Goal: Task Accomplishment & Management: Use online tool/utility

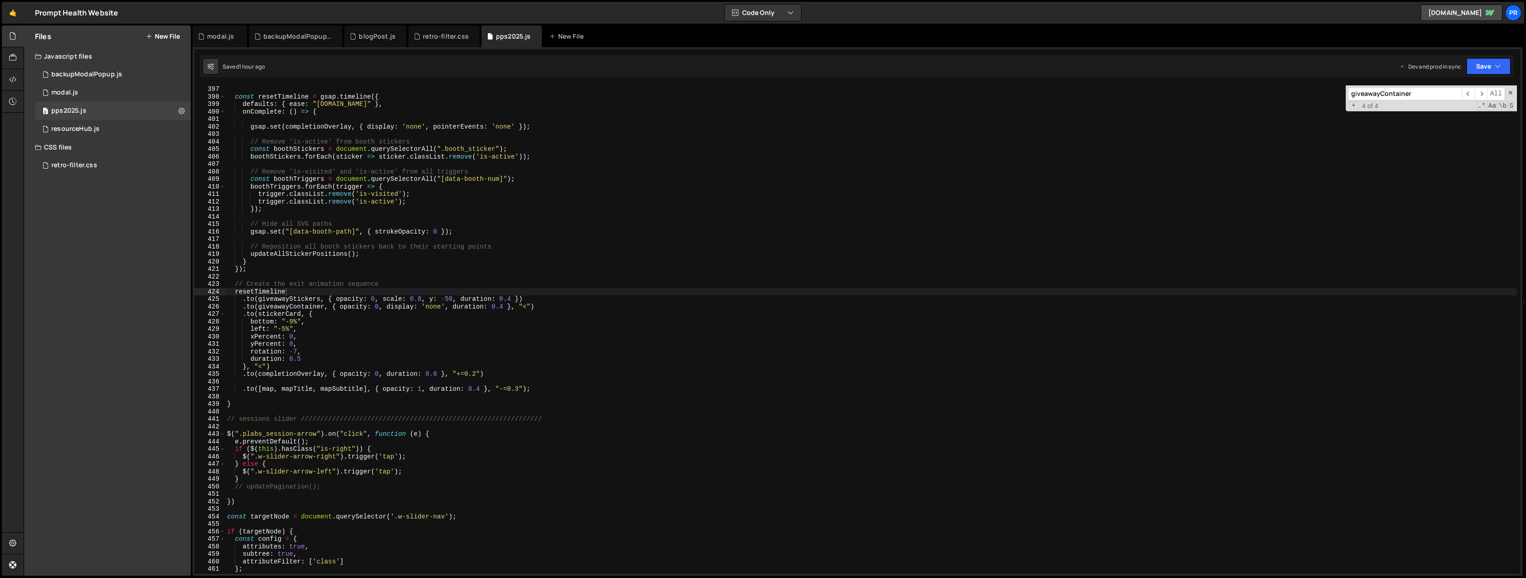
scroll to position [34112, 0]
click at [344, 319] on div "const resetTimeline = gsap . timeline ({ defaults : { ease : "[DOMAIN_NAME]" } …" at bounding box center [870, 336] width 1291 height 503
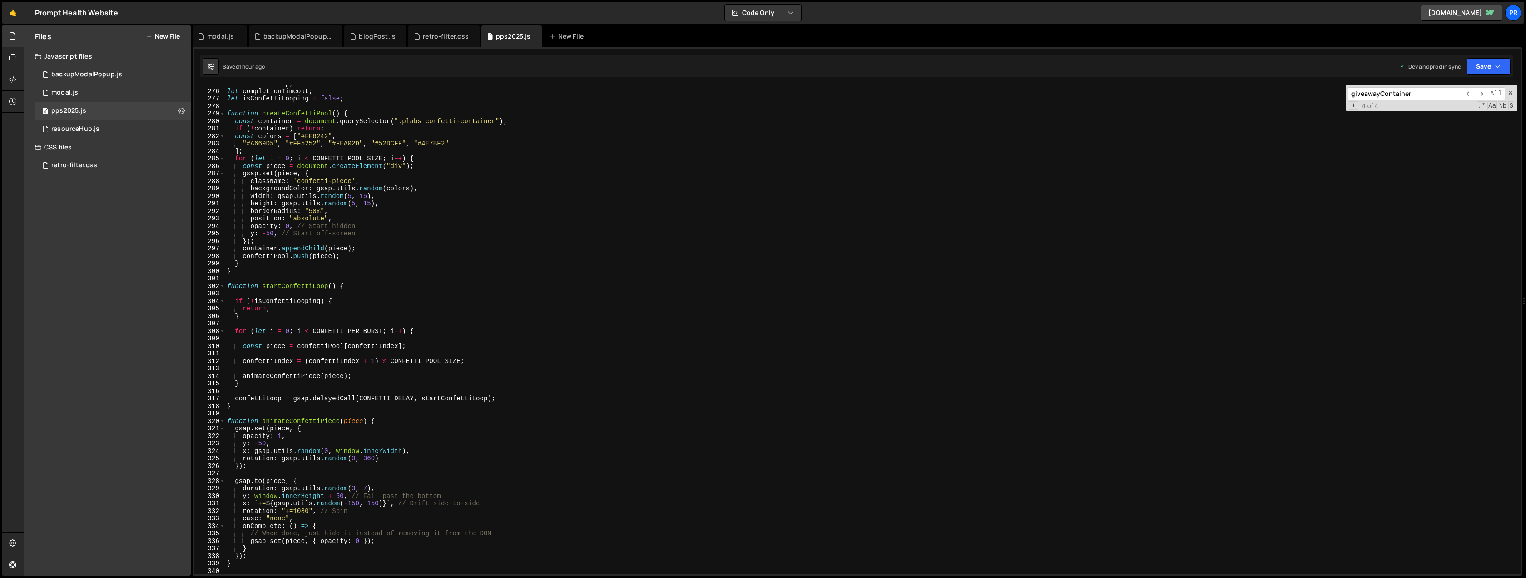
scroll to position [1953, 0]
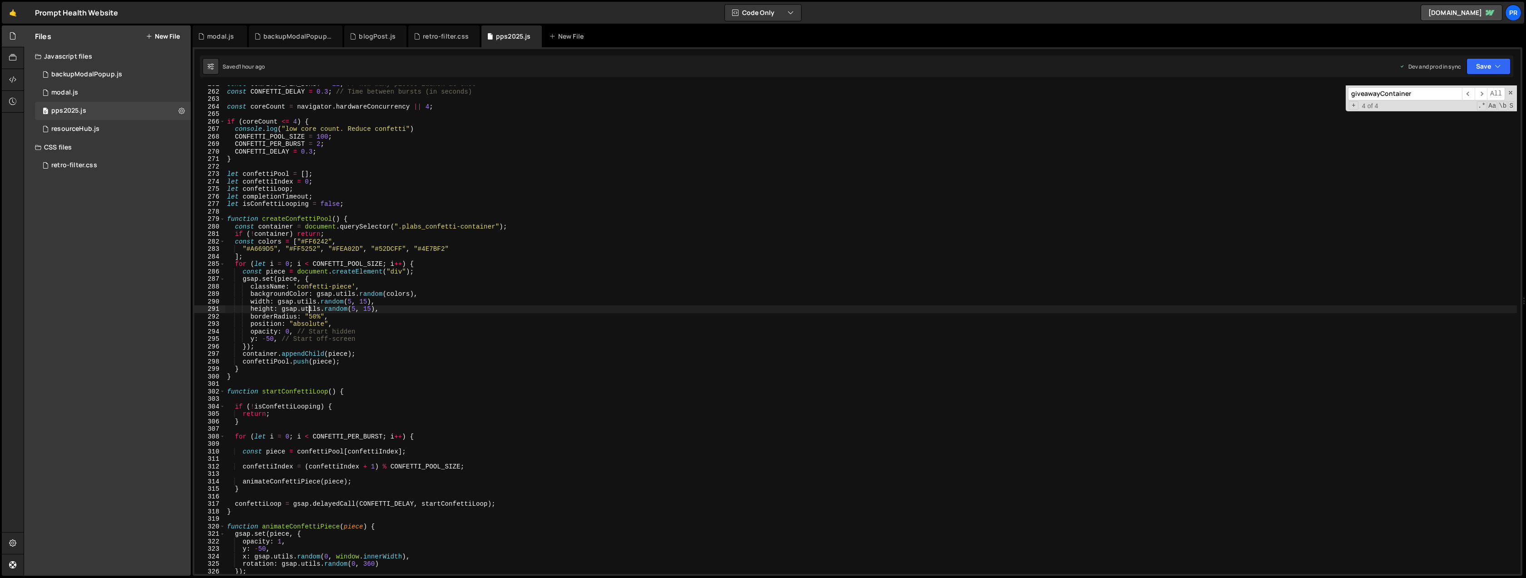
click at [308, 309] on div "const CONFETTI_PER_BURST = 12 ; // How many pieces launch at once const CONFETT…" at bounding box center [870, 331] width 1291 height 503
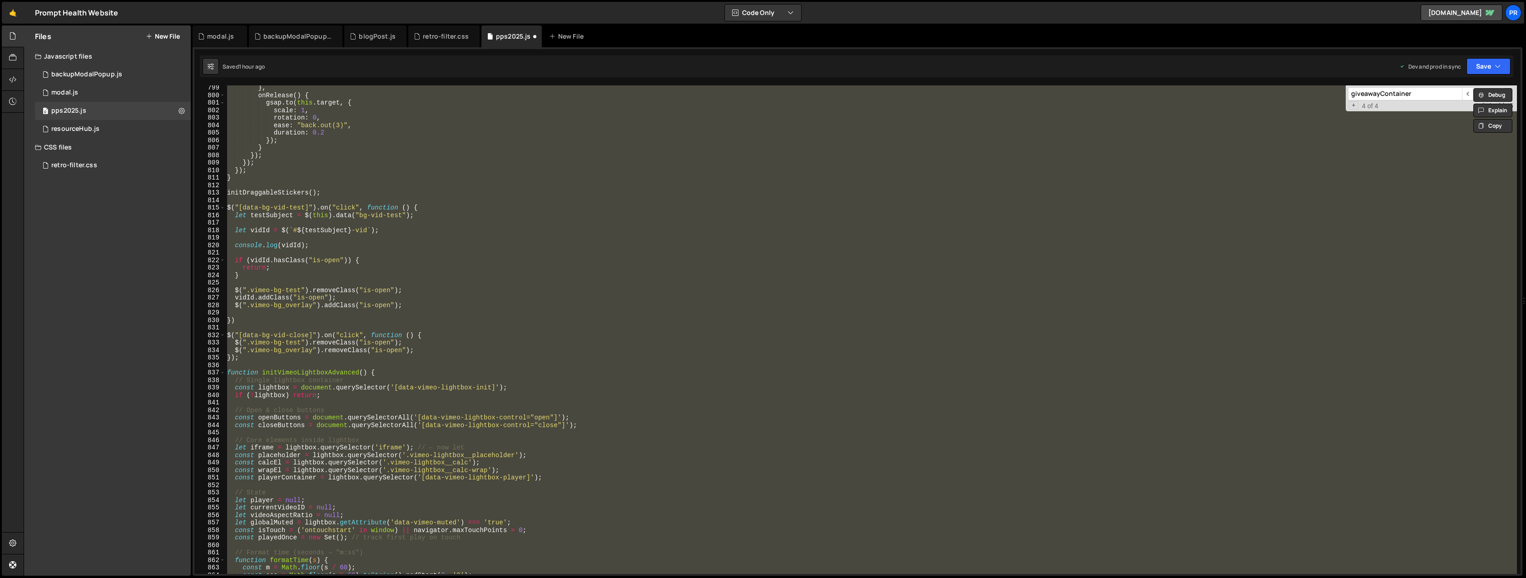
scroll to position [5920, 0]
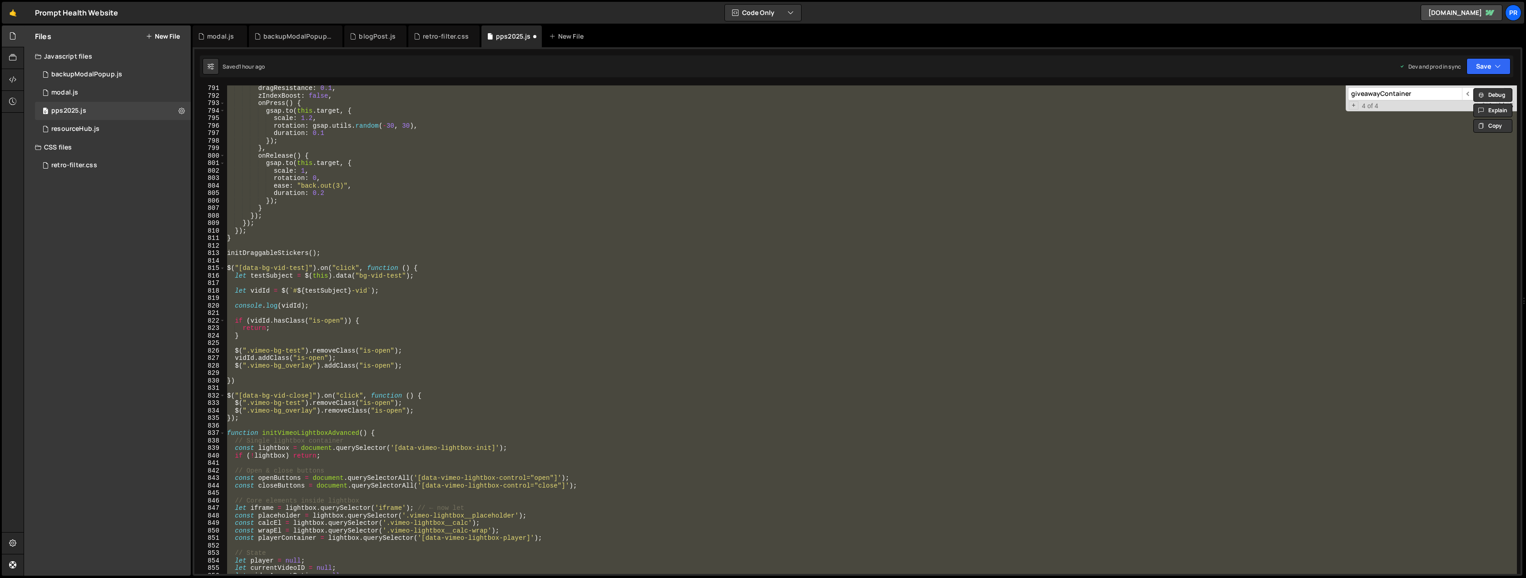
click at [335, 287] on div "dragResistance : 0.1 , zIndexBoost : false , onPress ( ) { gsap . to ( this . t…" at bounding box center [870, 329] width 1291 height 488
type textarea "let vidId = $(`#${testSubject}-vid`);"
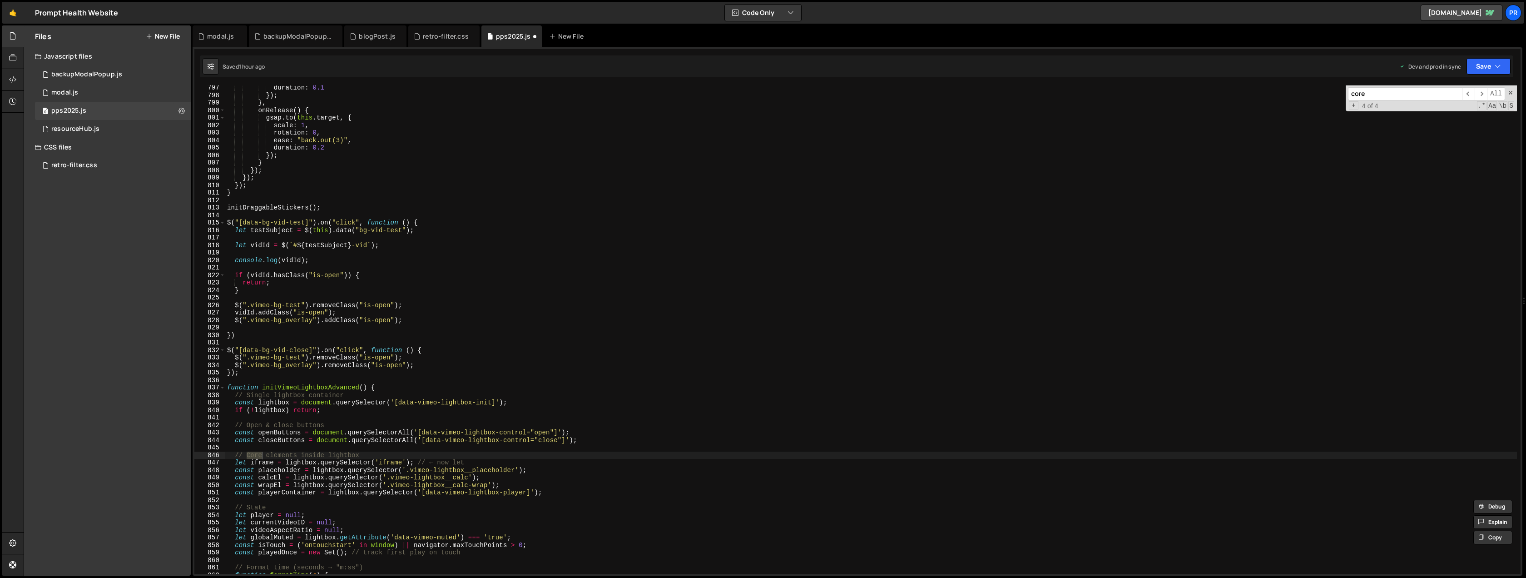
scroll to position [6065, 0]
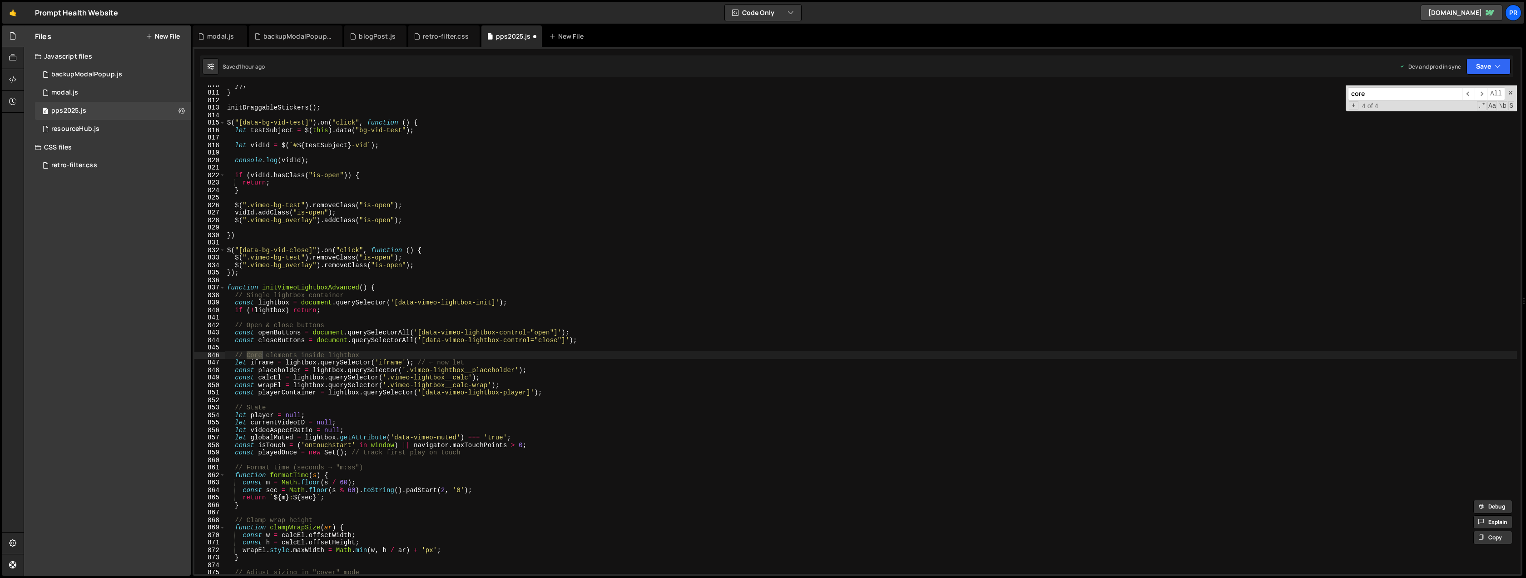
type input "core"
click at [1469, 95] on span "​" at bounding box center [1468, 93] width 13 height 13
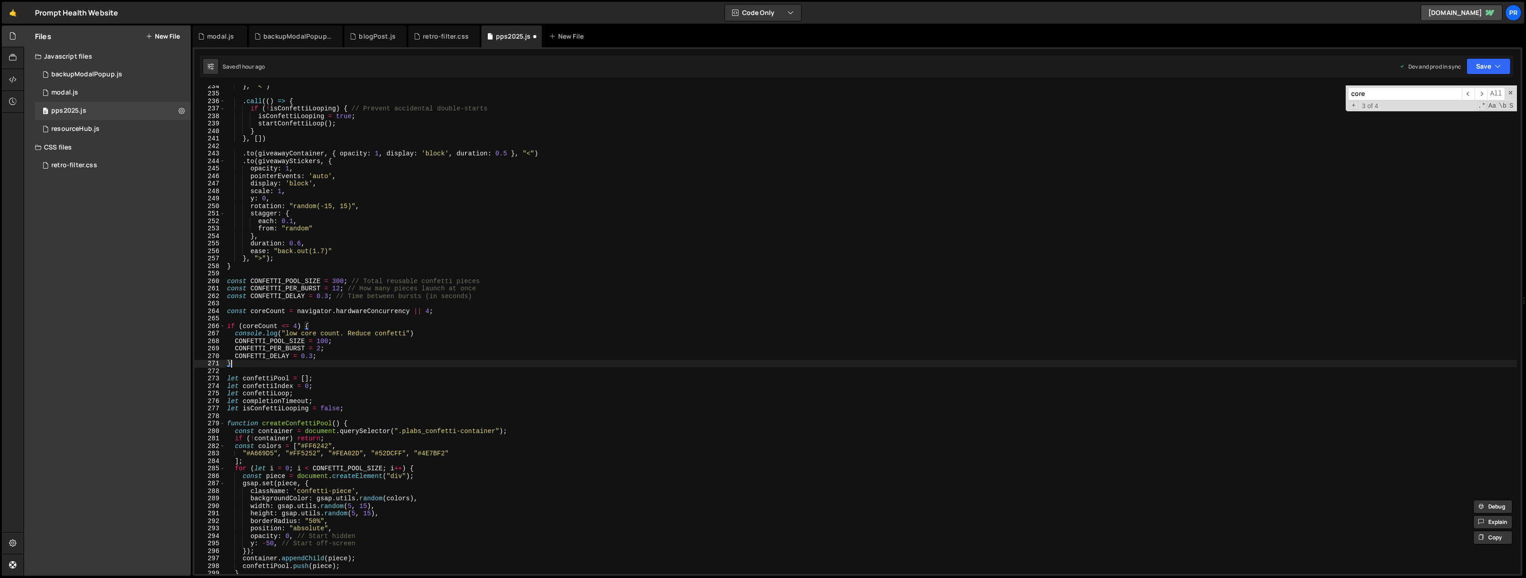
click at [237, 363] on div "} , "<" ) . call (( ) => { if ( ! isConfettiLooping ) { // Prevent accidental d…" at bounding box center [870, 333] width 1291 height 503
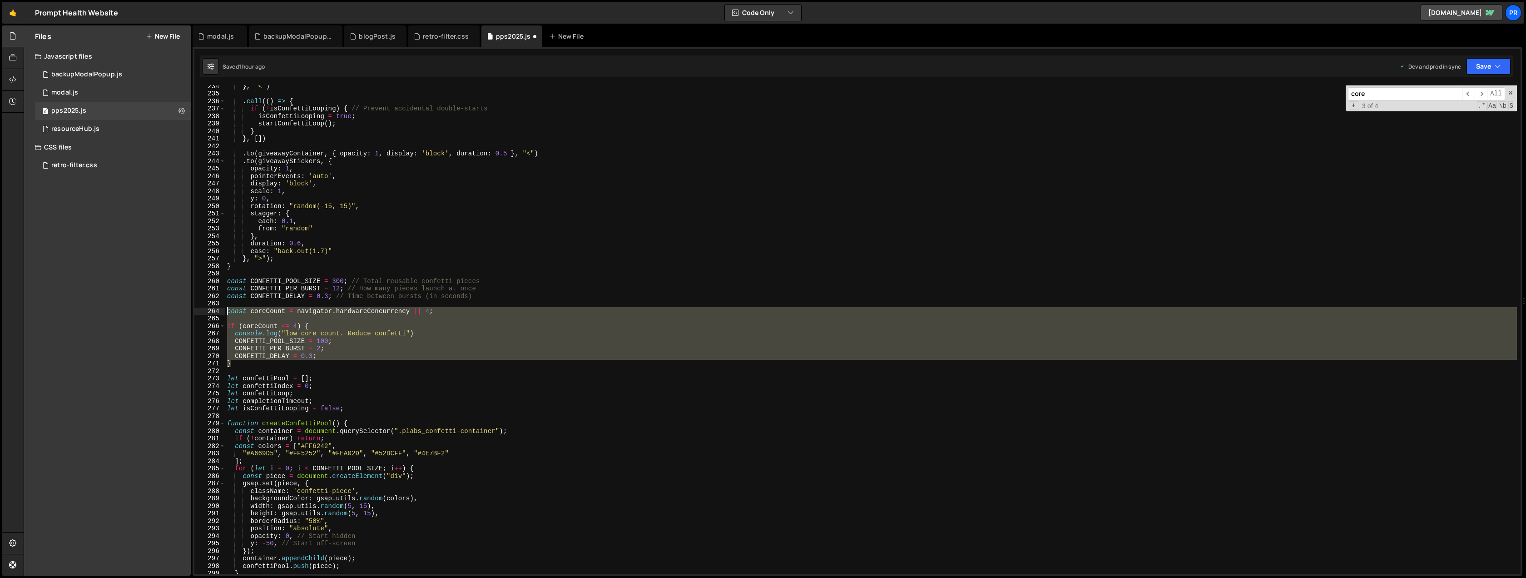
drag, startPoint x: 252, startPoint y: 363, endPoint x: 206, endPoint y: 310, distance: 70.5
click at [206, 310] on div "} 234 235 236 237 238 239 240 241 242 243 244 245 246 247 248 249 250 251 252 2…" at bounding box center [857, 329] width 1326 height 488
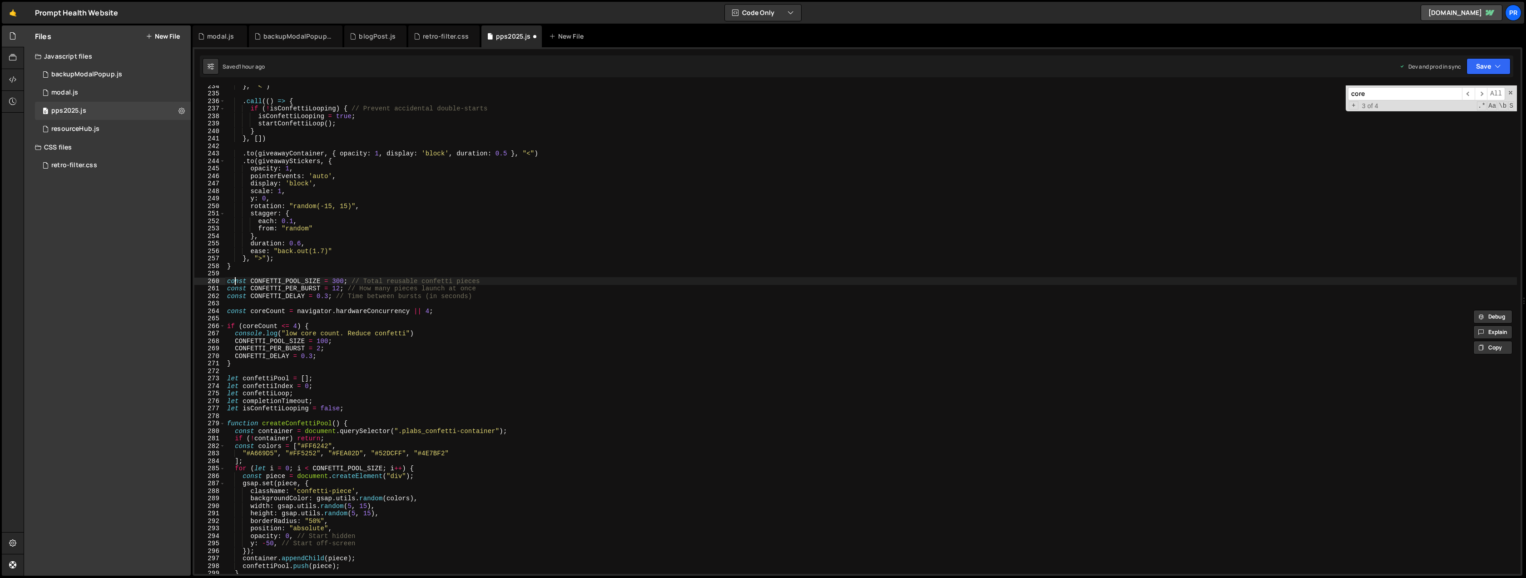
click at [235, 281] on div "} , "<" ) . call (( ) => { if ( ! isConfettiLooping ) { // Prevent accidental d…" at bounding box center [870, 333] width 1291 height 503
click at [234, 281] on div "} , "<" ) . call (( ) => { if ( ! isConfettiLooping ) { // Prevent accidental d…" at bounding box center [870, 333] width 1291 height 503
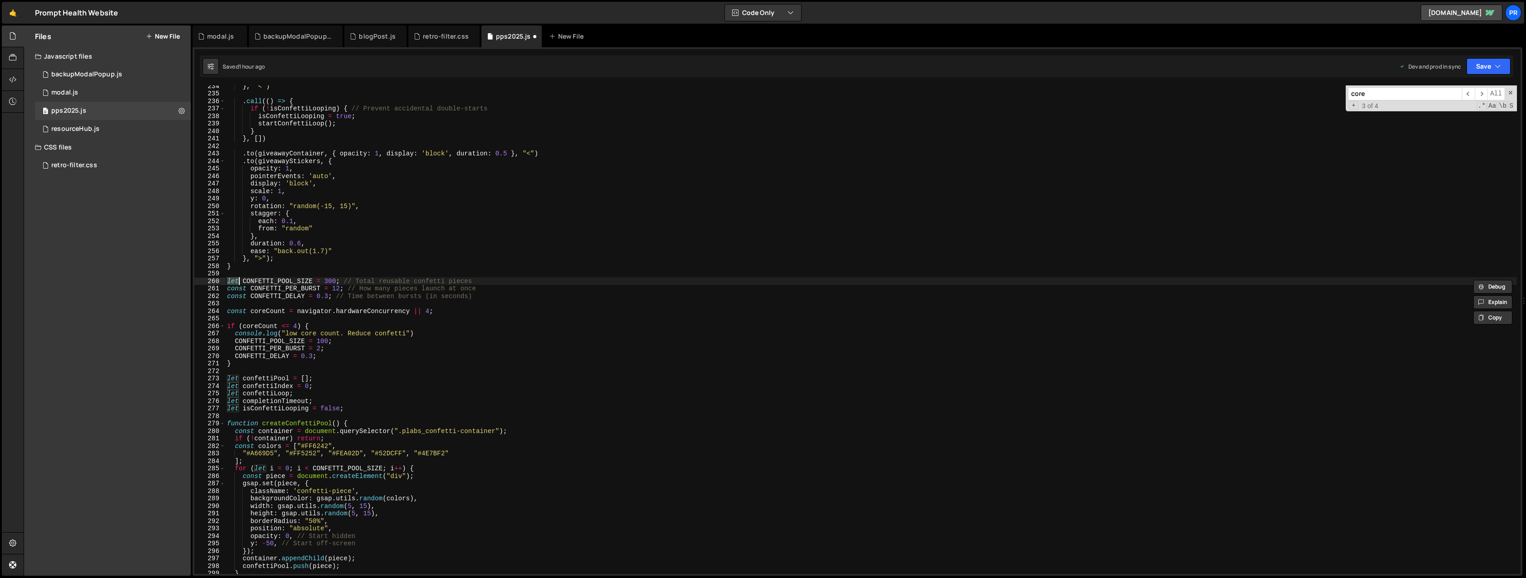
click at [235, 288] on div "} , "<" ) . call (( ) => { if ( ! isConfettiLooping ) { // Prevent accidental d…" at bounding box center [870, 333] width 1291 height 503
drag, startPoint x: 235, startPoint y: 288, endPoint x: 235, endPoint y: 294, distance: 5.9
click at [235, 288] on div "} , "<" ) . call (( ) => { if ( ! isConfettiLooping ) { // Prevent accidental d…" at bounding box center [870, 333] width 1291 height 503
paste textarea "le"
click at [235, 297] on div "} , "<" ) . call (( ) => { if ( ! isConfettiLooping ) { // Prevent accidental d…" at bounding box center [870, 333] width 1291 height 503
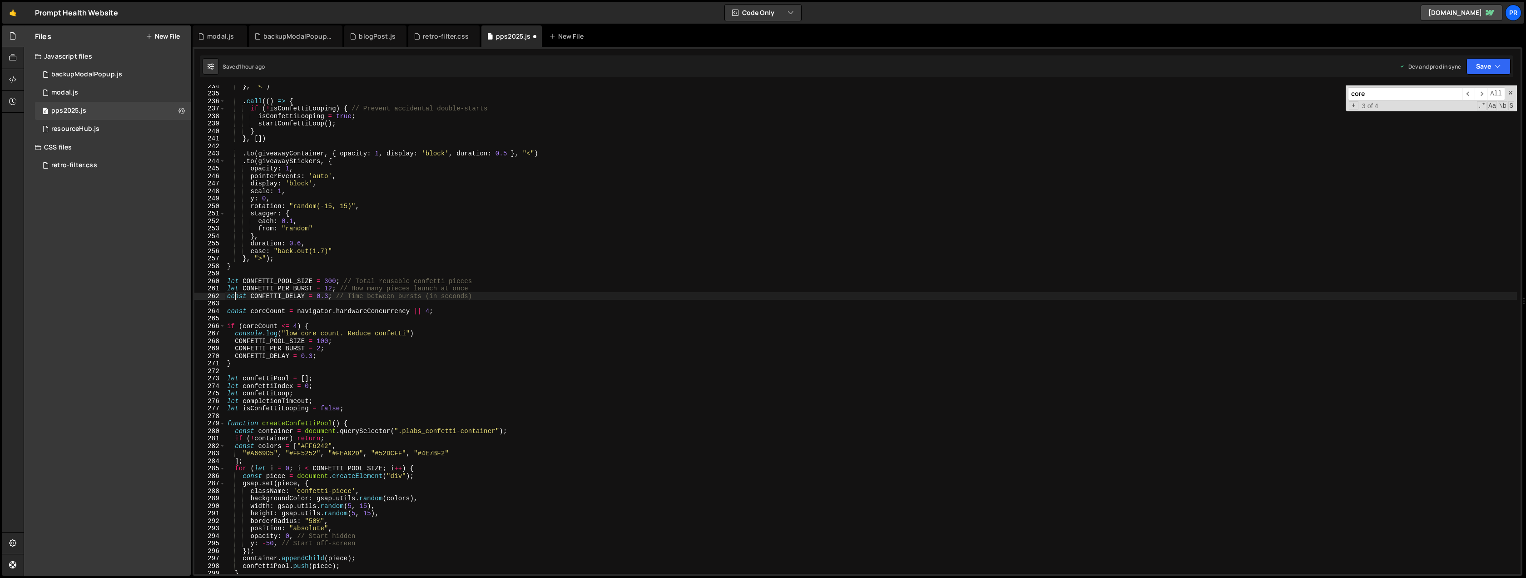
click at [235, 297] on div "} , "<" ) . call (( ) => { if ( ! isConfettiLooping ) { // Prevent accidental d…" at bounding box center [870, 333] width 1291 height 503
paste textarea "le"
click at [379, 279] on div "} , "<" ) . call (( ) => { if ( ! isConfettiLooping ) { // Prevent accidental d…" at bounding box center [870, 333] width 1291 height 503
click at [1482, 67] on button "Save" at bounding box center [1488, 66] width 44 height 16
click at [1463, 129] on div "Saved 1 hour ago" at bounding box center [1457, 128] width 94 height 11
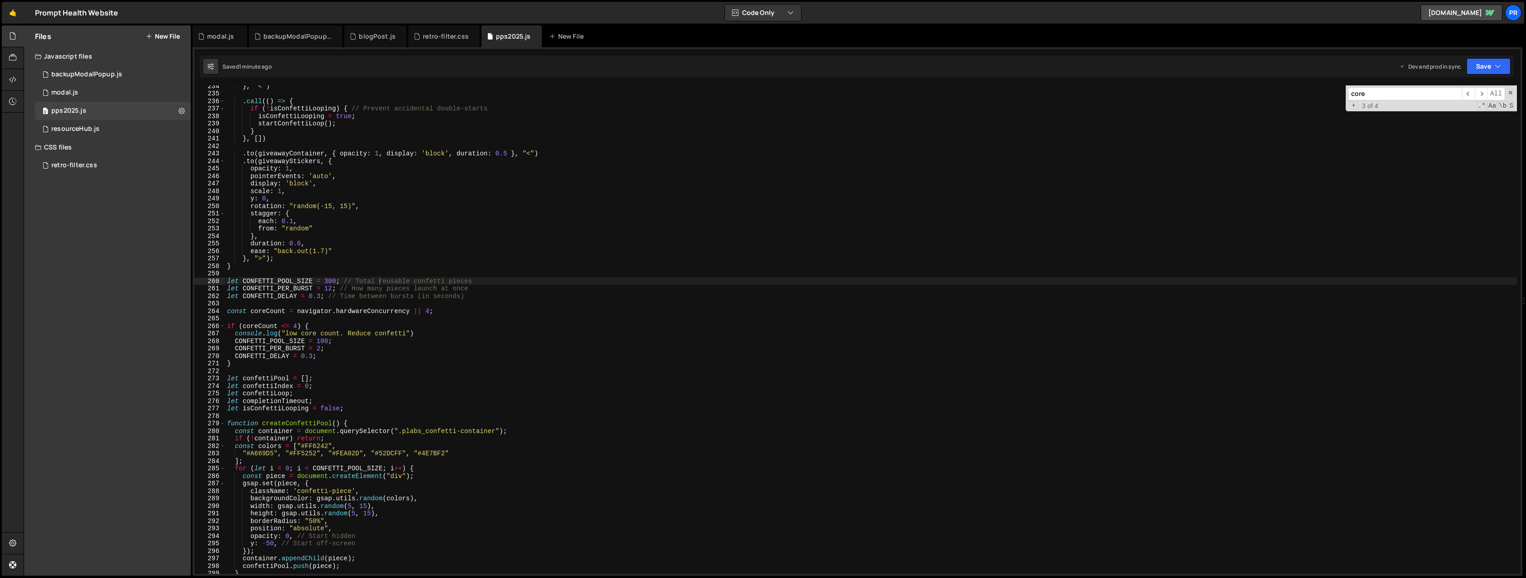
click at [322, 341] on div "} , "<" ) . call (( ) => { if ( ! isConfettiLooping ) { // Prevent accidental d…" at bounding box center [870, 333] width 1291 height 503
click at [317, 348] on div "} , "<" ) . call (( ) => { if ( ! isConfettiLooping ) { // Prevent accidental d…" at bounding box center [870, 333] width 1291 height 503
click at [322, 341] on div "} , "<" ) . call (( ) => { if ( ! isConfettiLooping ) { // Prevent accidental d…" at bounding box center [870, 333] width 1291 height 503
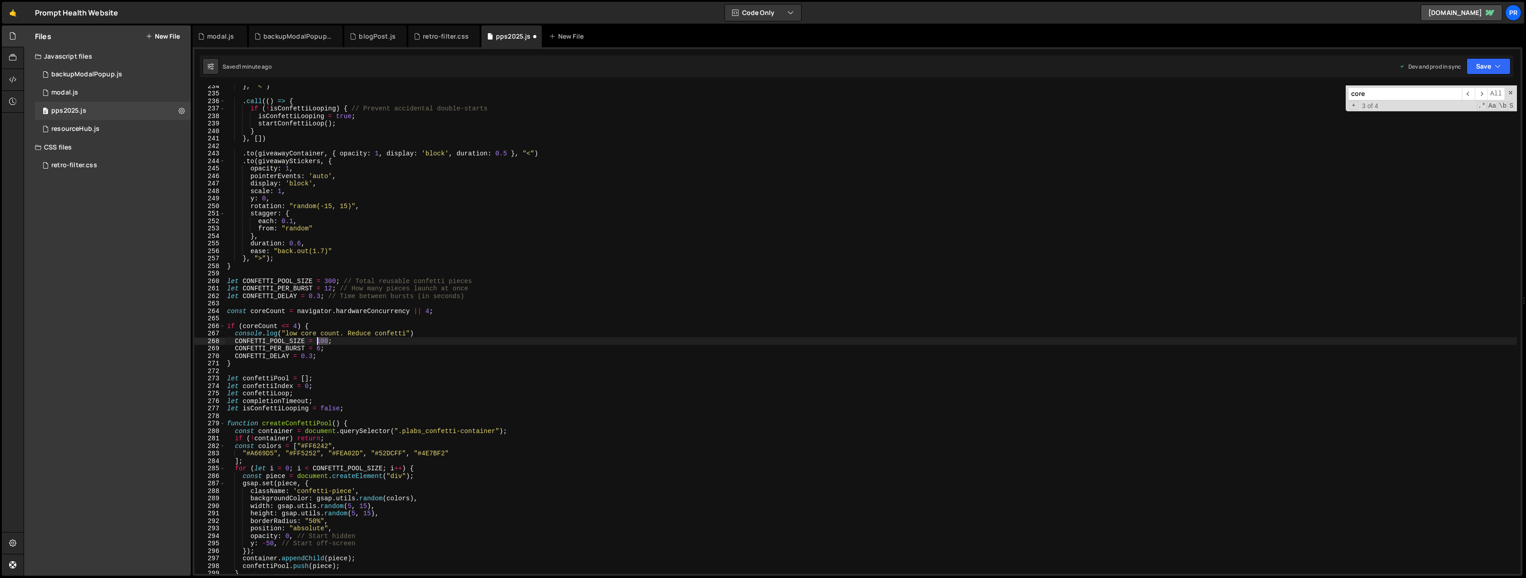
click at [322, 341] on div "} , "<" ) . call (( ) => { if ( ! isConfettiLooping ) { // Prevent accidental d…" at bounding box center [870, 333] width 1291 height 503
click at [353, 327] on div "} , "<" ) . call (( ) => { if ( ! isConfettiLooping ) { // Prevent accidental d…" at bounding box center [870, 333] width 1291 height 503
click at [310, 355] on div "} , "<" ) . call (( ) => { if ( ! isConfettiLooping ) { // Prevent accidental d…" at bounding box center [870, 333] width 1291 height 503
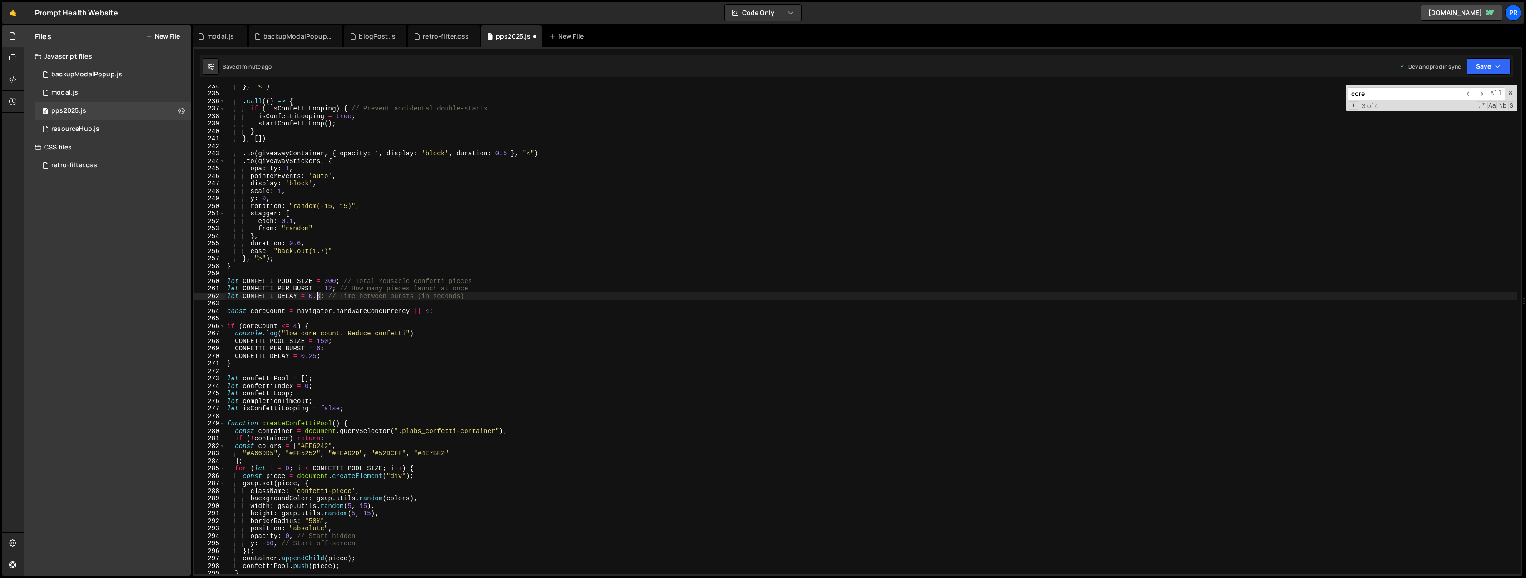
click at [316, 297] on div "} , "<" ) . call (( ) => { if ( ! isConfettiLooping ) { // Prevent accidental d…" at bounding box center [870, 333] width 1291 height 503
drag, startPoint x: 323, startPoint y: 296, endPoint x: 317, endPoint y: 296, distance: 6.4
click at [317, 296] on div "} , "<" ) . call (( ) => { if ( ! isConfettiLooping ) { // Prevent accidental d…" at bounding box center [870, 333] width 1291 height 503
click at [591, 295] on div "} , "<" ) . call (( ) => { if ( ! isConfettiLooping ) { // Prevent accidental d…" at bounding box center [870, 333] width 1291 height 503
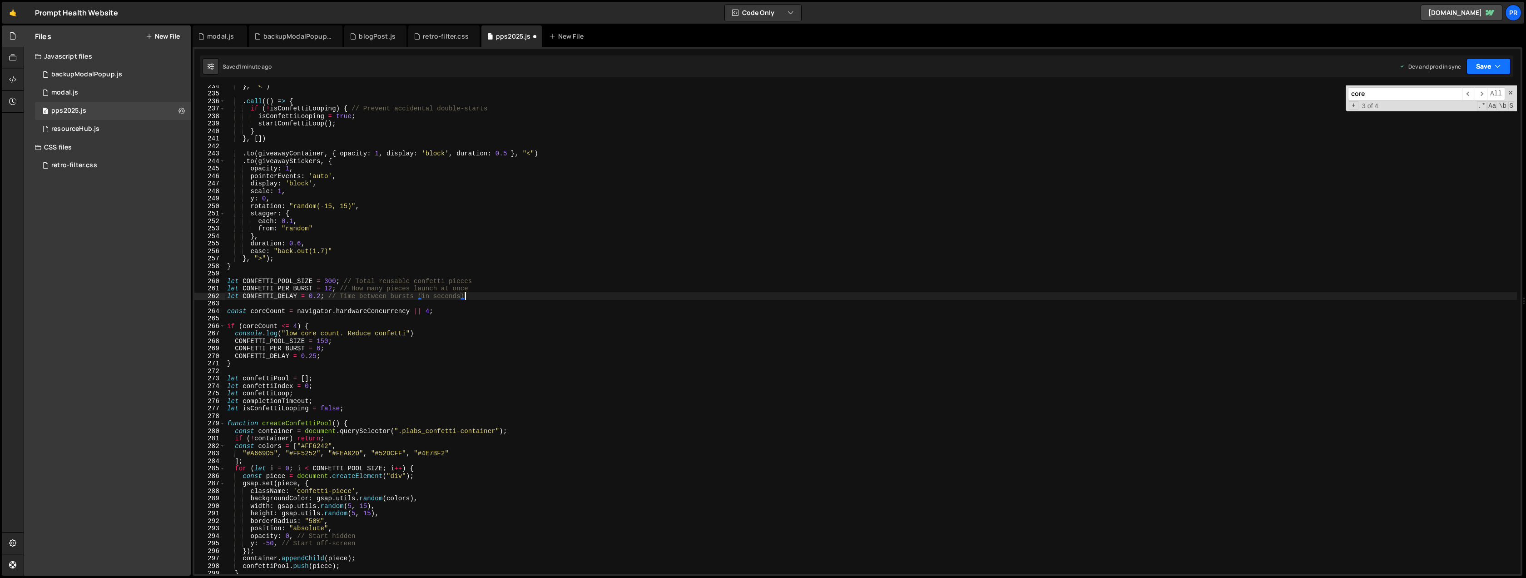
type textarea "let CONFETTI_DELAY = 0.2; // Time between bursts (in seconds)"
click at [1489, 71] on button "Save" at bounding box center [1488, 66] width 44 height 16
click at [1466, 119] on div "Save to Production S" at bounding box center [1457, 118] width 94 height 9
